Goal: Book appointment/travel/reservation

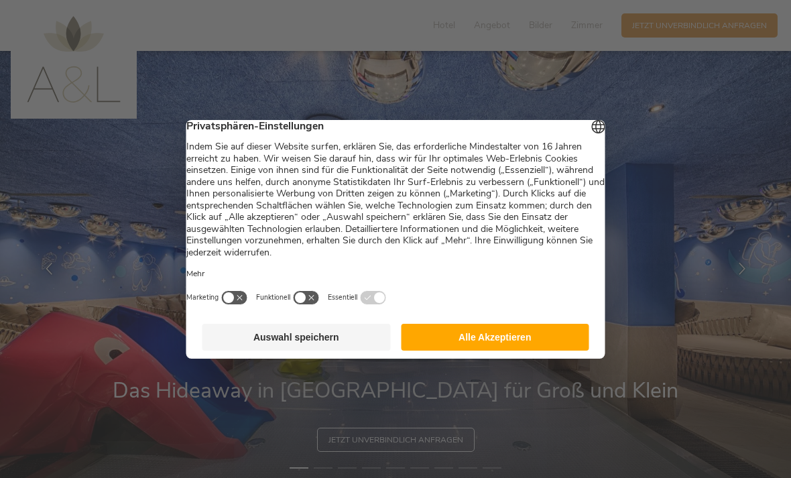
click at [580, 347] on button "Alle Akzeptieren" at bounding box center [495, 337] width 188 height 27
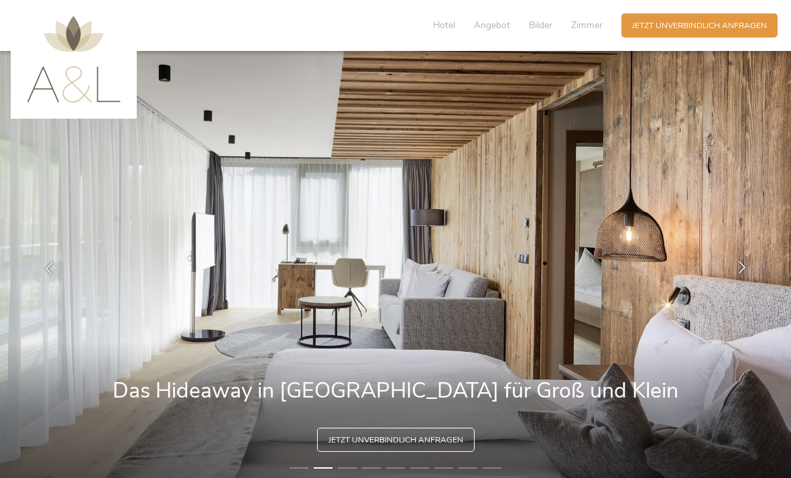
click at [747, 273] on icon at bounding box center [742, 267] width 12 height 12
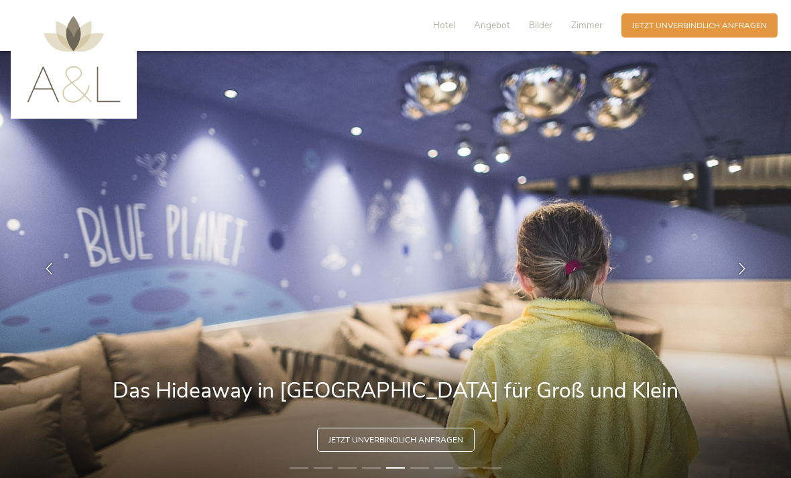
click at [495, 23] on span "Angebot" at bounding box center [492, 25] width 36 height 13
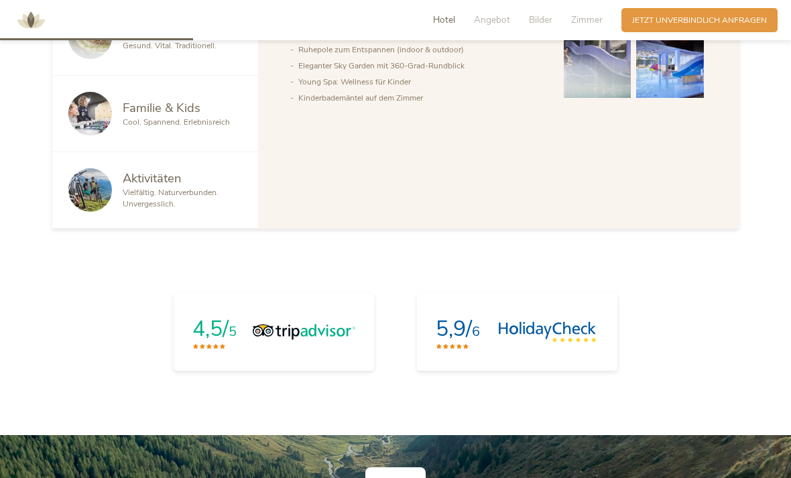
click at [442, 22] on span "Hotel" at bounding box center [444, 19] width 22 height 13
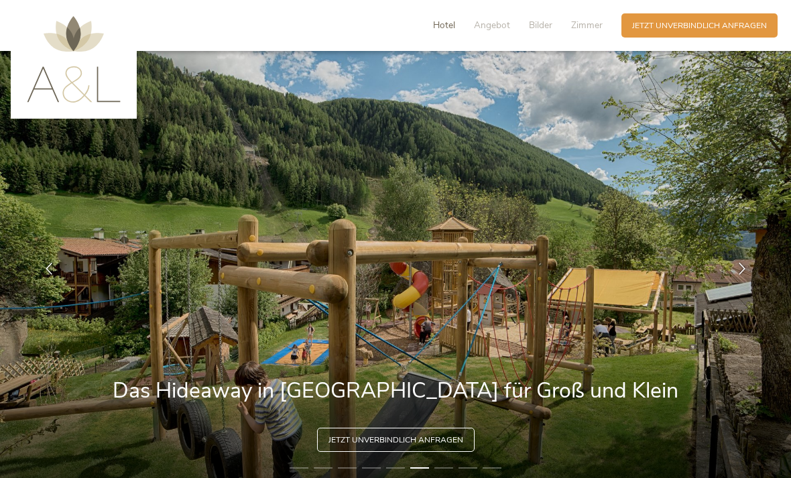
click at [455, 21] on span "Hotel" at bounding box center [444, 25] width 22 height 13
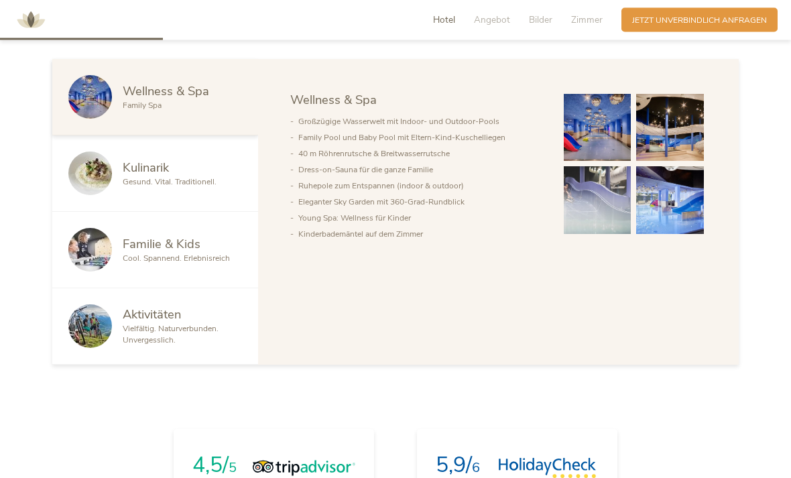
scroll to position [670, 0]
click at [187, 345] on span "Vielfältig. Naturverbunden. Unvergesslich." at bounding box center [171, 334] width 96 height 22
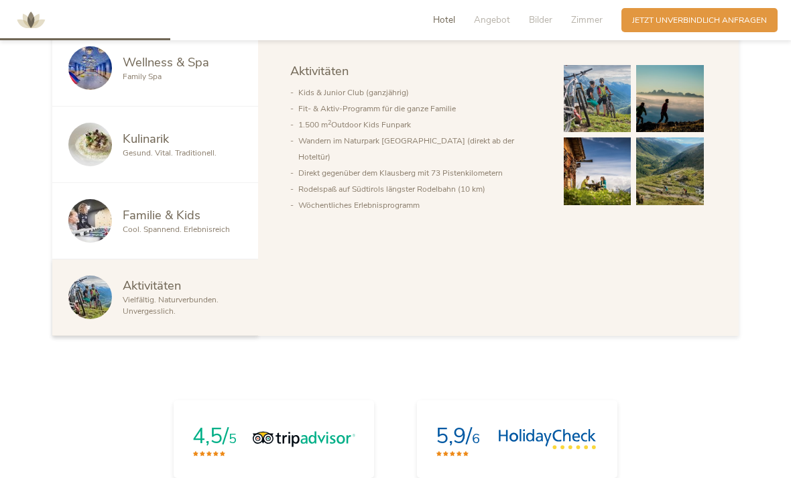
scroll to position [701, 0]
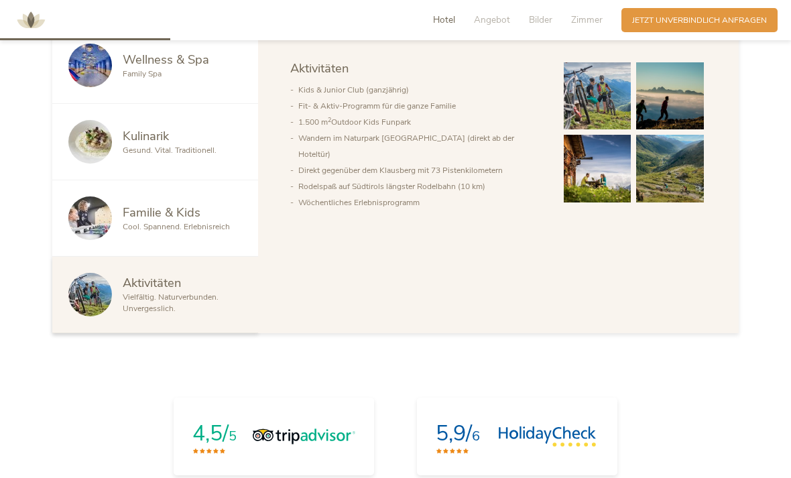
click at [230, 314] on div "Vielfältig. Naturverbunden. Unvergesslich." at bounding box center [182, 303] width 119 height 23
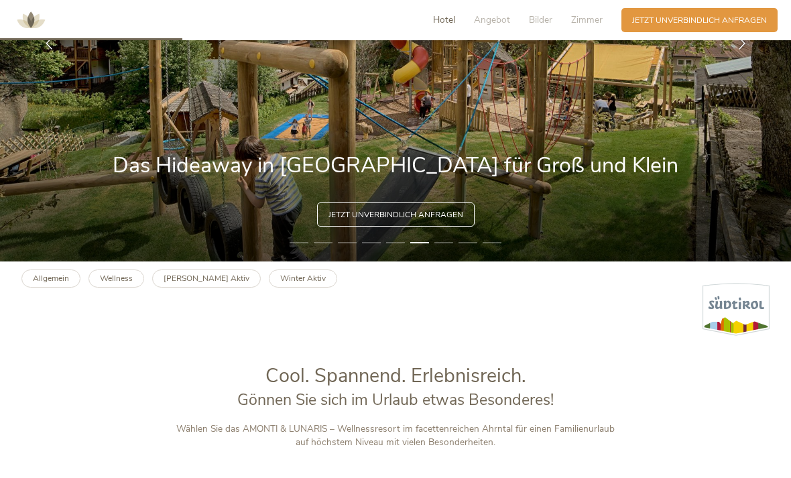
scroll to position [0, 0]
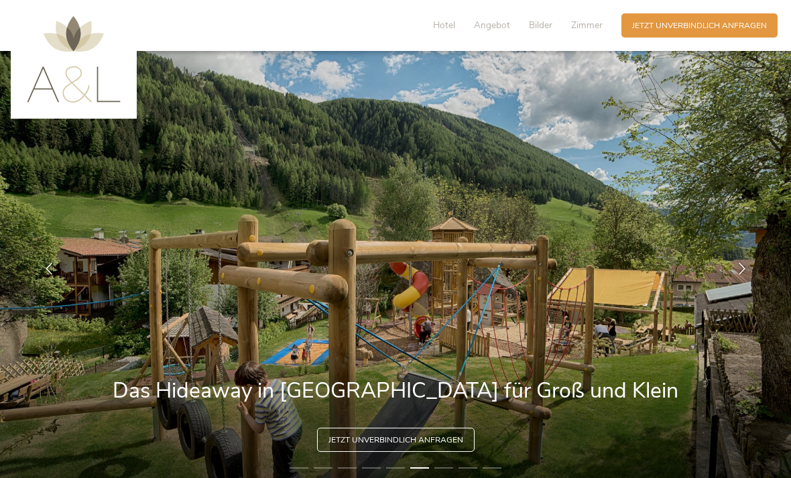
click at [74, 84] on img at bounding box center [74, 59] width 94 height 86
